Goal: Information Seeking & Learning: Learn about a topic

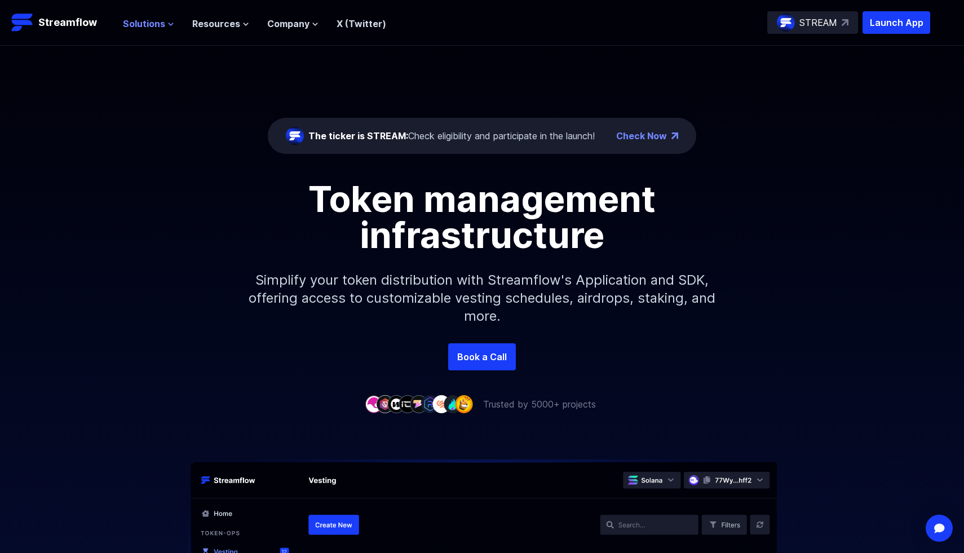
click at [166, 28] on button "Solutions" at bounding box center [148, 24] width 51 height 14
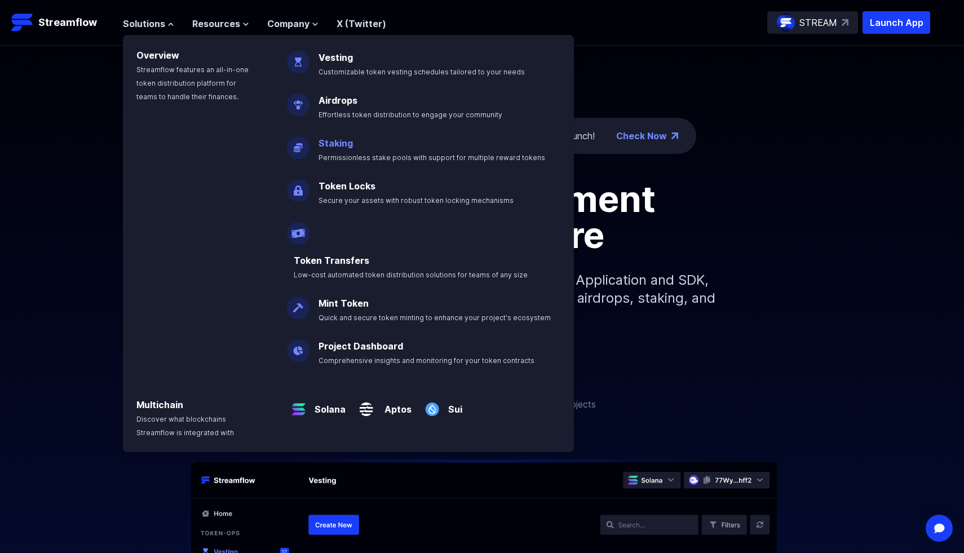
click at [345, 155] on span "Permissionless stake pools with support for multiple reward tokens" at bounding box center [431, 157] width 227 height 8
click at [345, 155] on div "The ticker is STREAM: Check eligibility and participate in the launch! Check No…" at bounding box center [482, 195] width 964 height 298
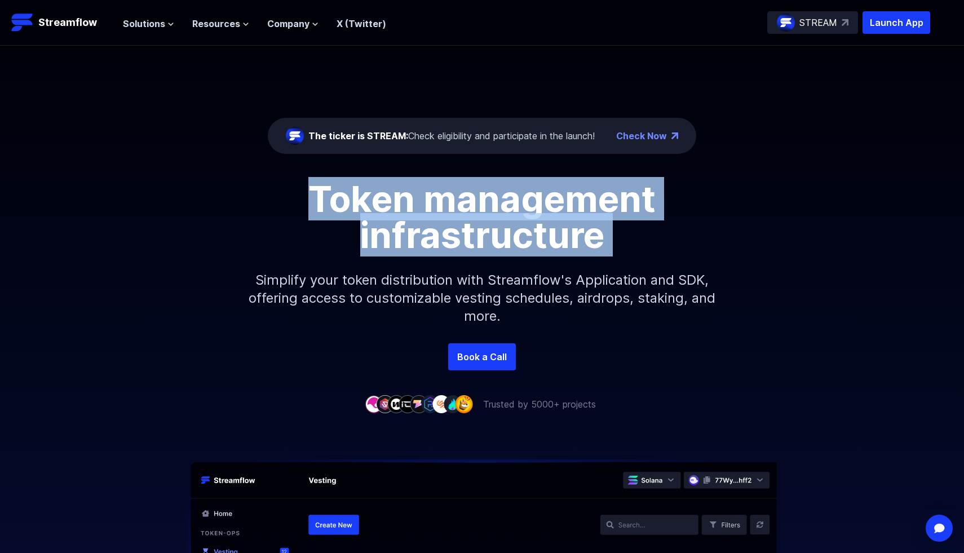
click at [345, 155] on div "The ticker is STREAM: Check eligibility and participate in the launch! Check No…" at bounding box center [482, 195] width 964 height 298
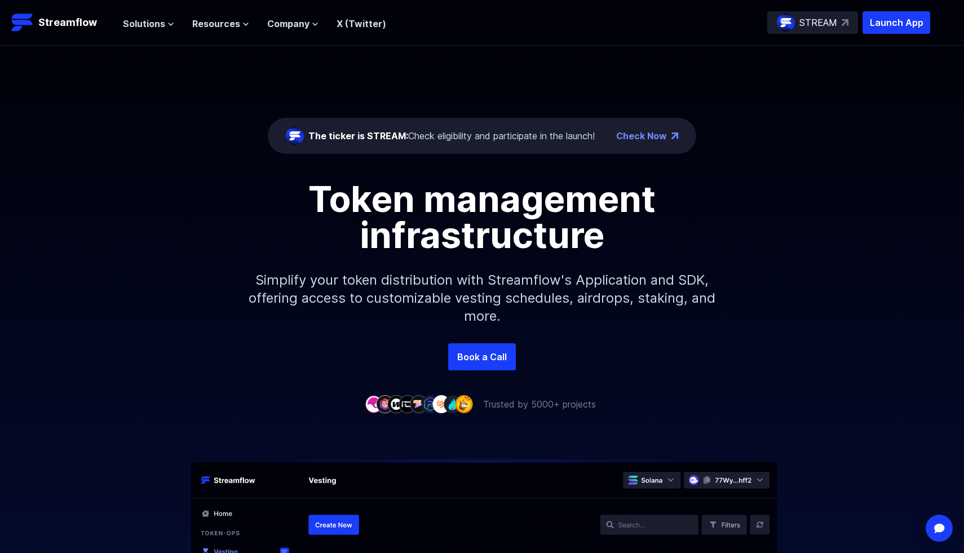
click at [223, 76] on div "The ticker is STREAM: Check eligibility and participate in the launch! Check No…" at bounding box center [482, 195] width 964 height 298
click at [148, 23] on span "Solutions" at bounding box center [144, 24] width 42 height 14
